Goal: Navigation & Orientation: Find specific page/section

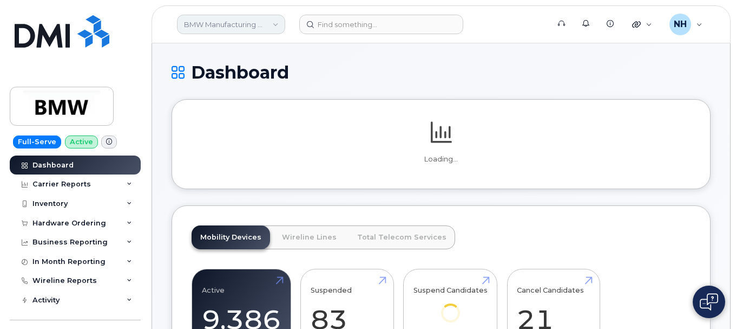
click at [239, 22] on link "BMW Manufacturing Co LLC" at bounding box center [231, 24] width 108 height 19
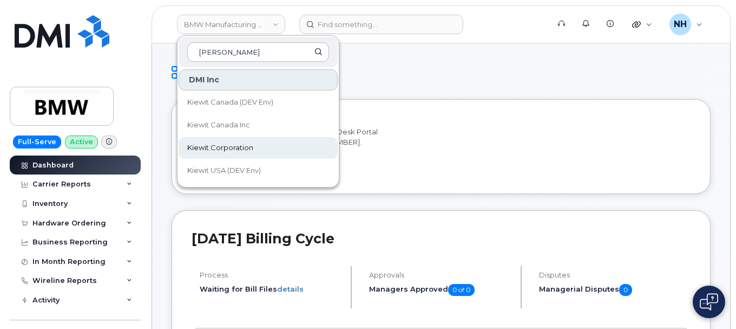
type input "kiewit"
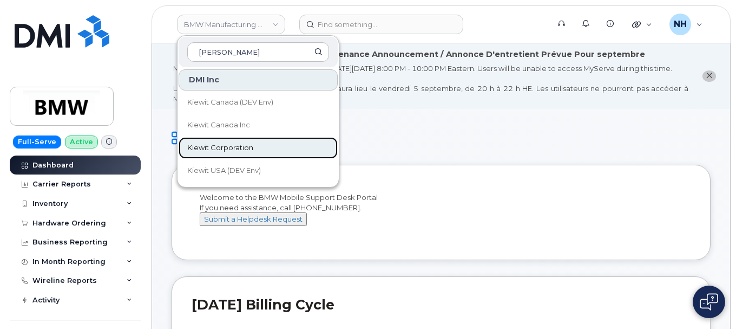
click at [238, 152] on span "Kiewit Corporation" at bounding box center [220, 147] width 66 height 11
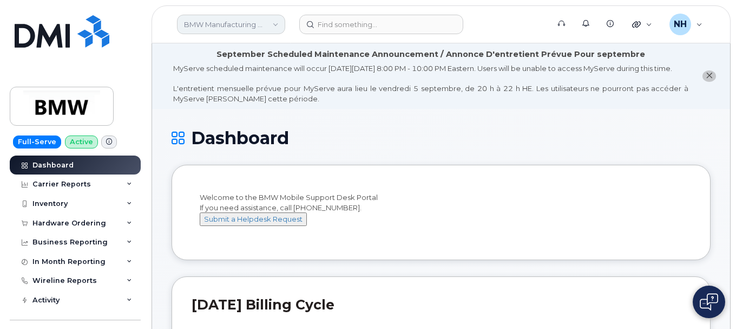
click at [232, 20] on link "BMW Manufacturing Co LLC" at bounding box center [231, 24] width 108 height 19
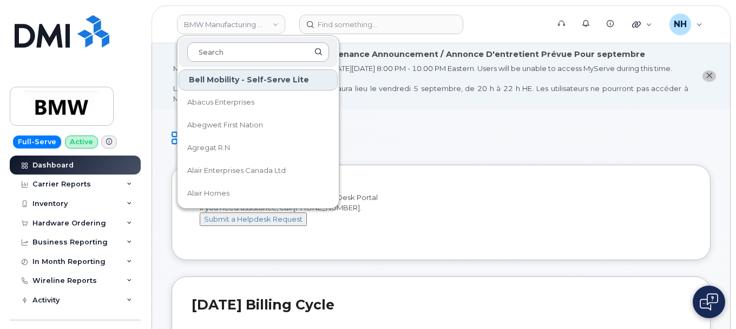
type input "k"
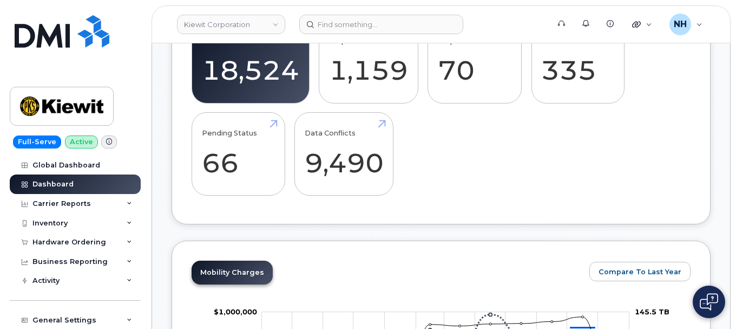
scroll to position [494, 0]
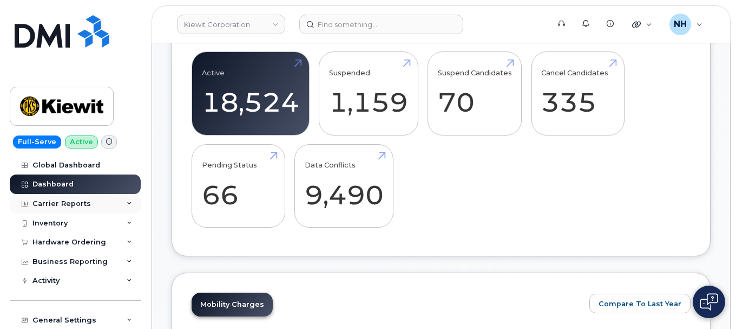
click at [125, 198] on div "Carrier Reports" at bounding box center [75, 203] width 131 height 19
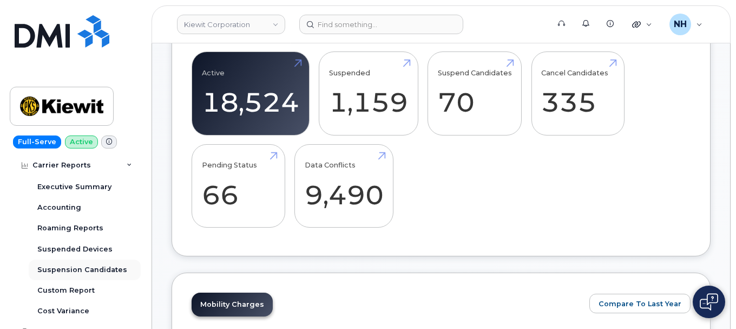
scroll to position [34, 0]
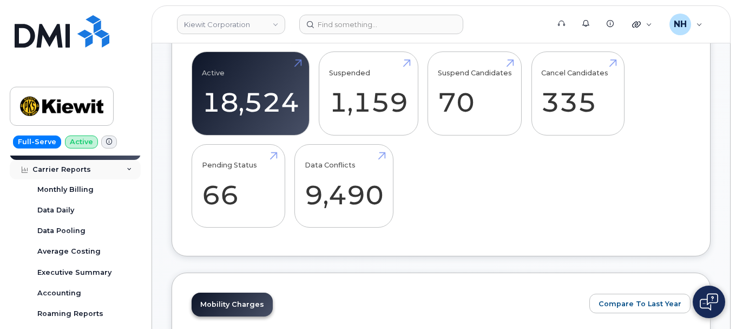
click at [120, 167] on div "Carrier Reports" at bounding box center [75, 169] width 131 height 19
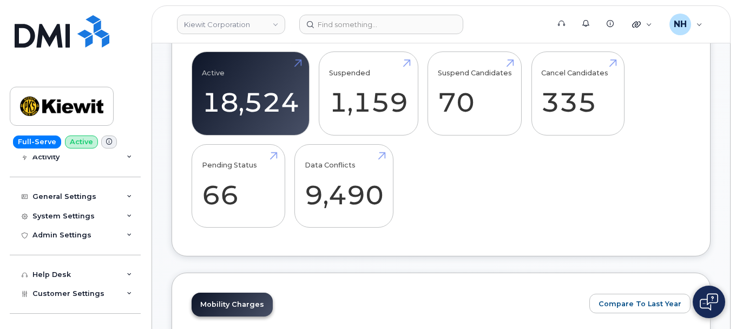
scroll to position [137, 0]
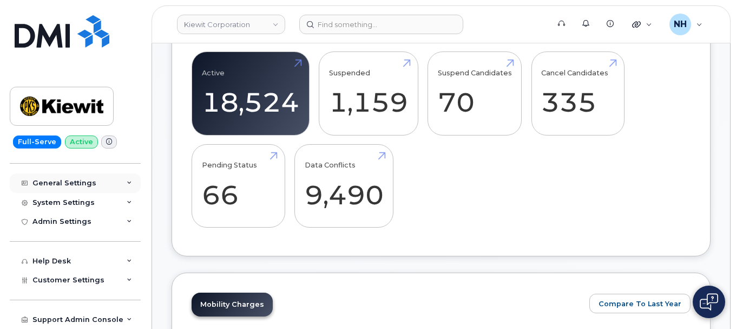
click at [119, 181] on div "General Settings" at bounding box center [75, 182] width 131 height 19
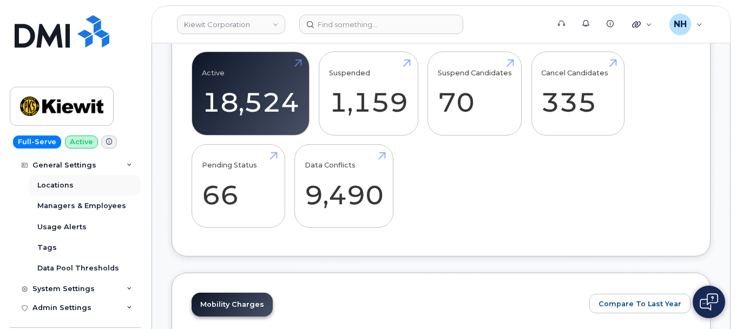
scroll to position [196, 0]
click at [108, 170] on div "General Settings" at bounding box center [75, 164] width 131 height 19
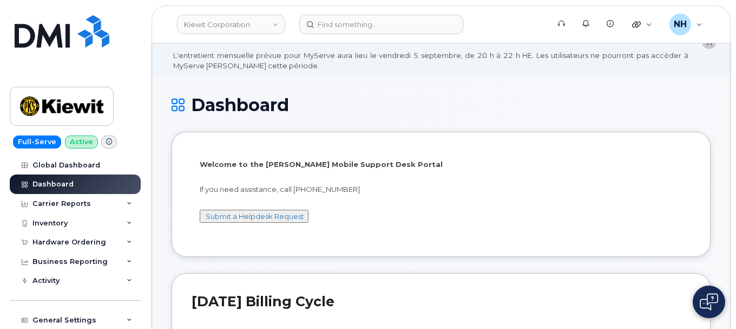
scroll to position [0, 0]
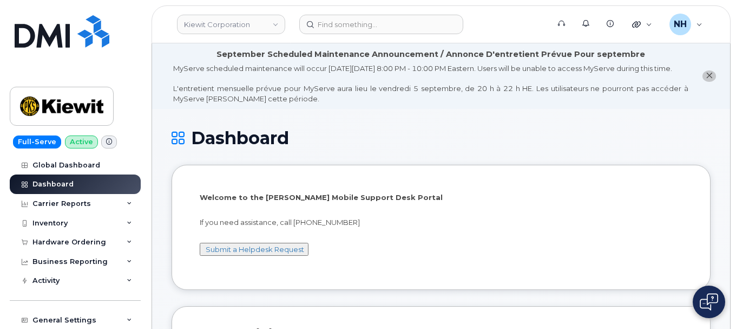
click at [711, 79] on icon "close notification" at bounding box center [709, 75] width 7 height 7
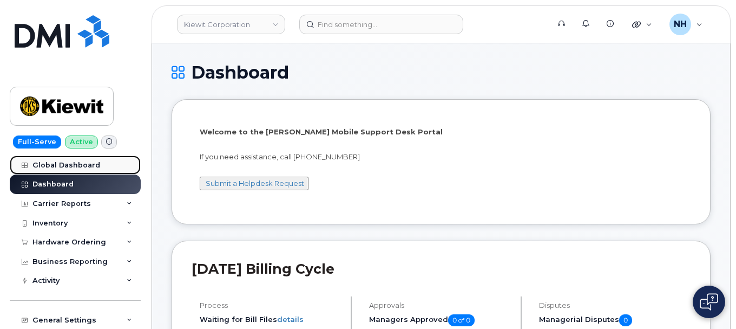
click at [65, 164] on div "Global Dashboard" at bounding box center [66, 165] width 68 height 9
click at [70, 165] on div "Global Dashboard" at bounding box center [66, 165] width 68 height 9
click at [648, 22] on div "Quicklinks" at bounding box center [642, 25] width 35 height 22
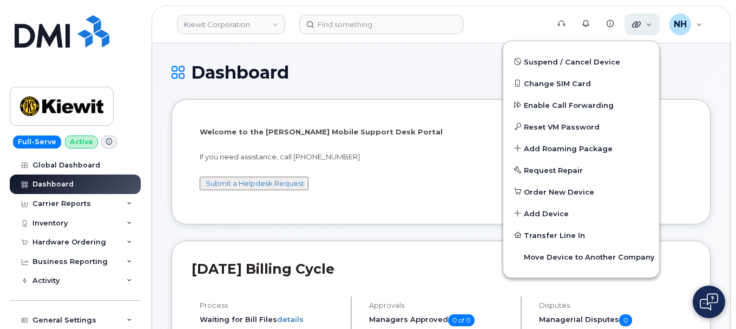
click at [648, 22] on div "Quicklinks" at bounding box center [642, 25] width 35 height 22
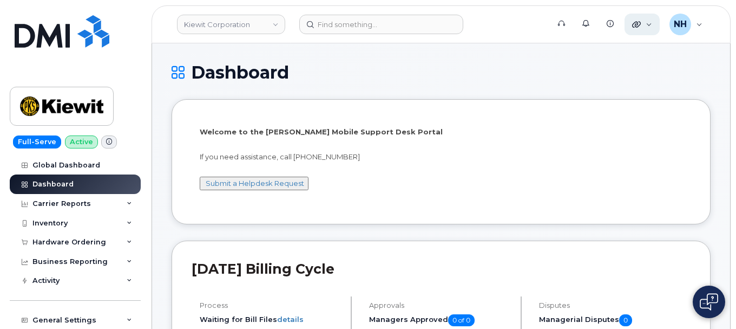
click at [648, 22] on div "Quicklinks" at bounding box center [642, 25] width 35 height 22
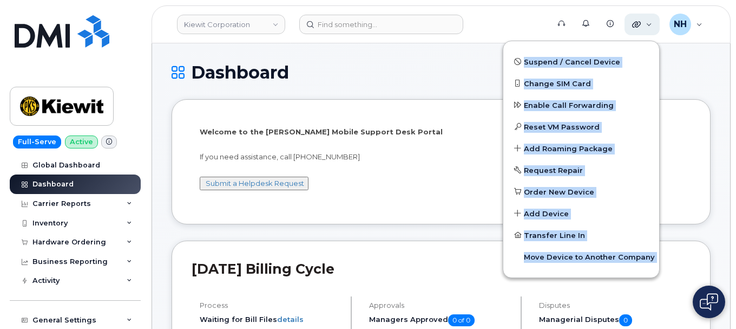
click at [648, 22] on div "Quicklinks" at bounding box center [642, 25] width 35 height 22
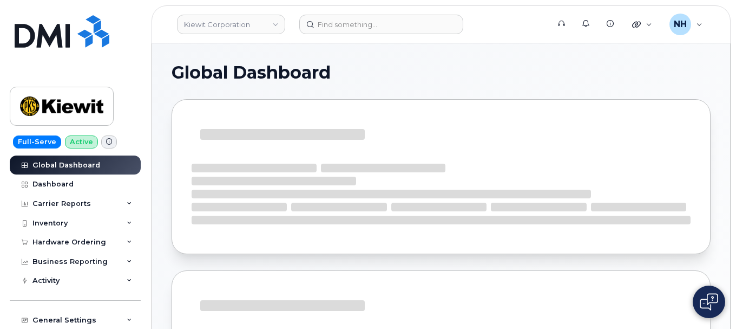
click at [447, 71] on h1 "Global Dashboard" at bounding box center [441, 72] width 539 height 19
click at [644, 23] on div "Quicklinks" at bounding box center [642, 25] width 35 height 22
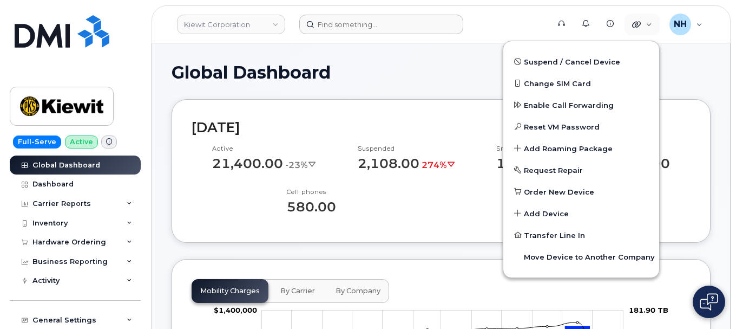
click at [508, 19] on form at bounding box center [420, 24] width 243 height 19
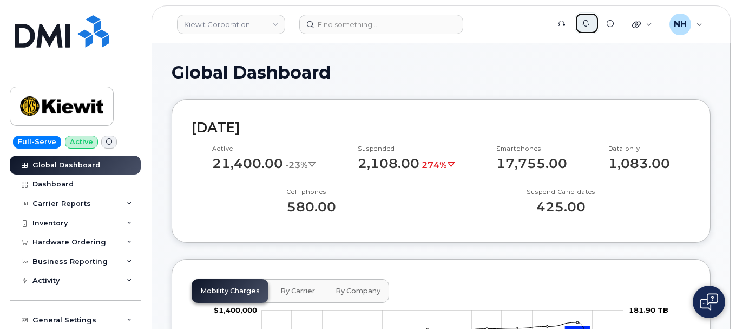
click at [587, 23] on icon at bounding box center [585, 23] width 7 height 7
click at [483, 14] on header "[PERSON_NAME] Corporation Support Alerts Knowledge Base Quicklinks Suspend / Ca…" at bounding box center [441, 24] width 579 height 38
